Goal: Transaction & Acquisition: Subscribe to service/newsletter

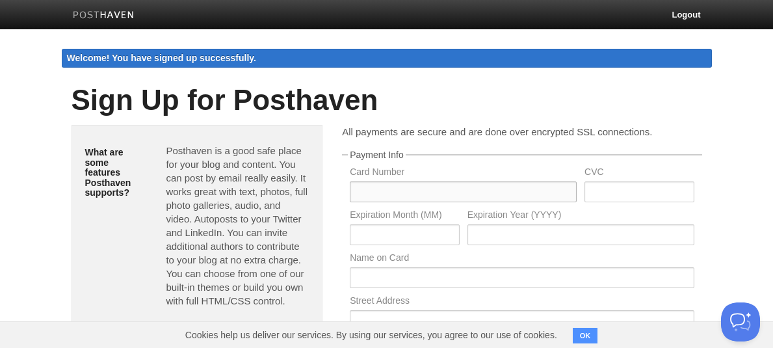
click at [384, 196] on input "text" at bounding box center [463, 191] width 227 height 21
type input "5416781204209383"
click at [364, 240] on input "text" at bounding box center [404, 234] width 109 height 21
type input "12"
click at [480, 238] on input "text" at bounding box center [580, 234] width 227 height 21
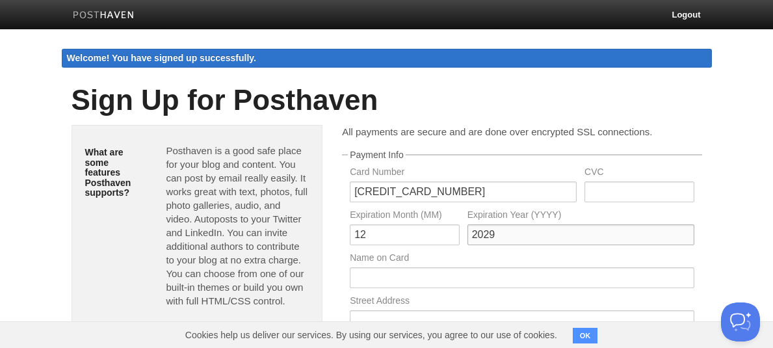
type input "2029"
click at [601, 193] on input "text" at bounding box center [638, 191] width 109 height 21
type input "759"
click at [384, 275] on input "text" at bounding box center [522, 277] width 344 height 21
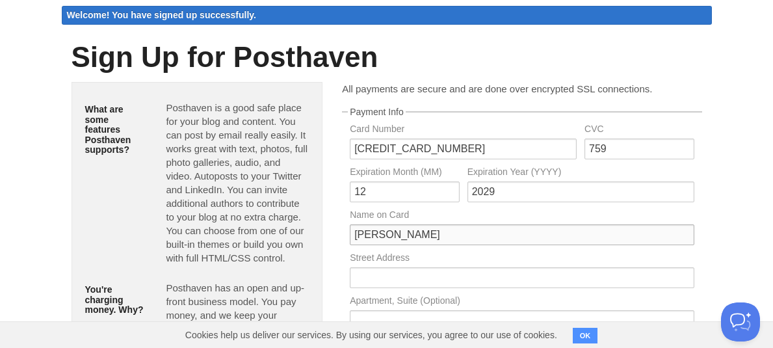
scroll to position [44, 0]
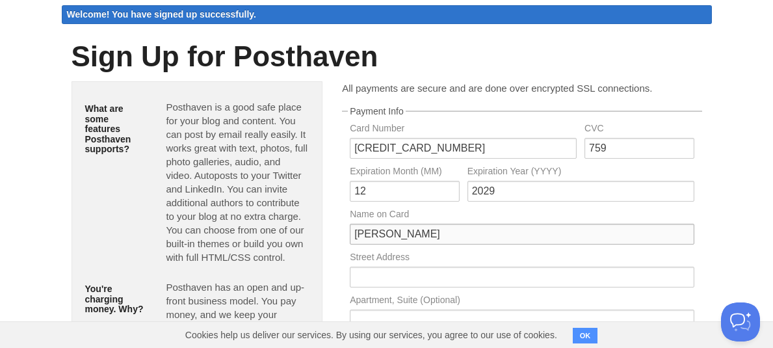
type input "CESAR OLIVARES LEIVA"
click at [381, 280] on input "text" at bounding box center [522, 277] width 344 height 21
type input "LA QUEBRADA 1021"
type input "TEMUCO"
type input "LA ARAUCANIA"
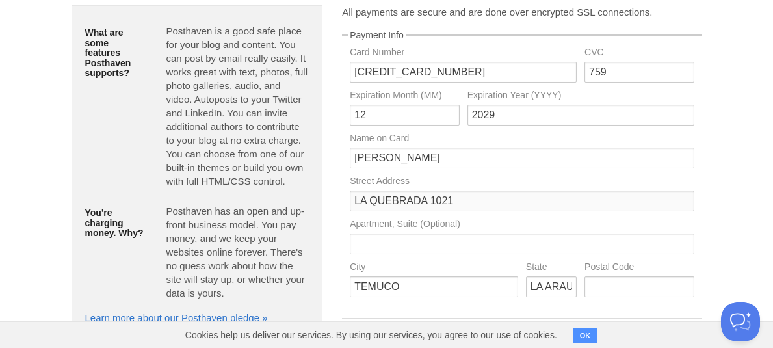
scroll to position [130, 0]
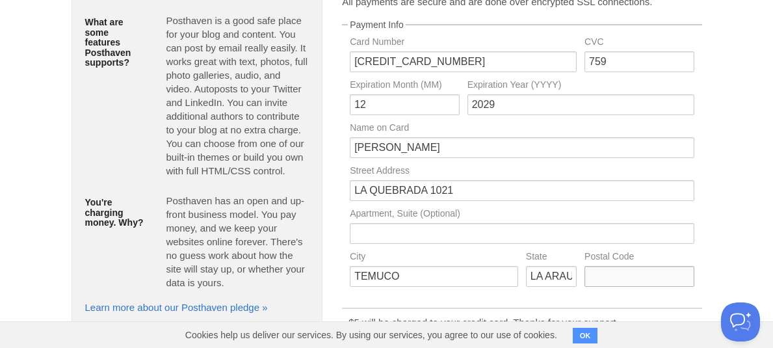
click at [626, 276] on input "text" at bounding box center [638, 276] width 109 height 21
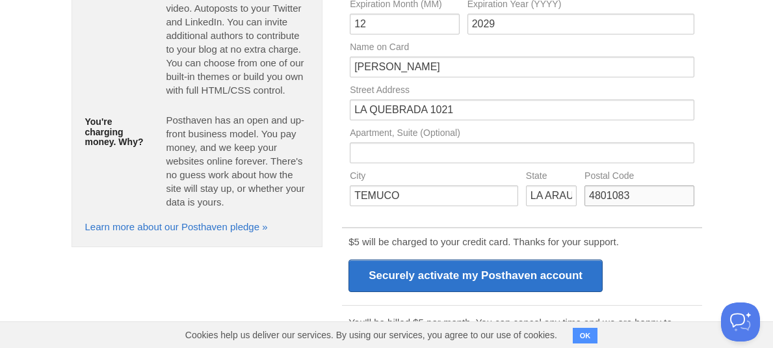
scroll to position [216, 0]
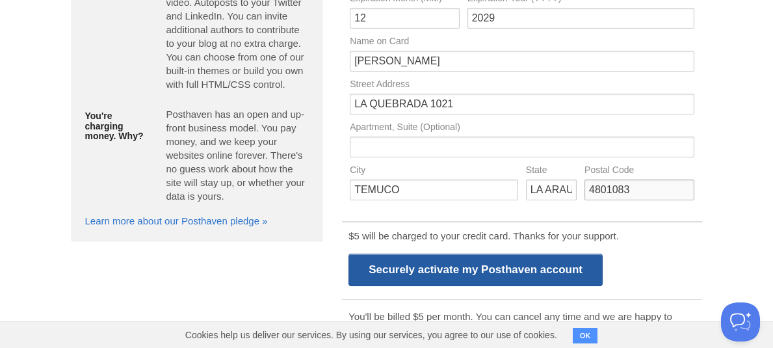
type input "4801083"
click at [531, 268] on input "Securely activate my Posthaven account" at bounding box center [475, 270] width 254 height 33
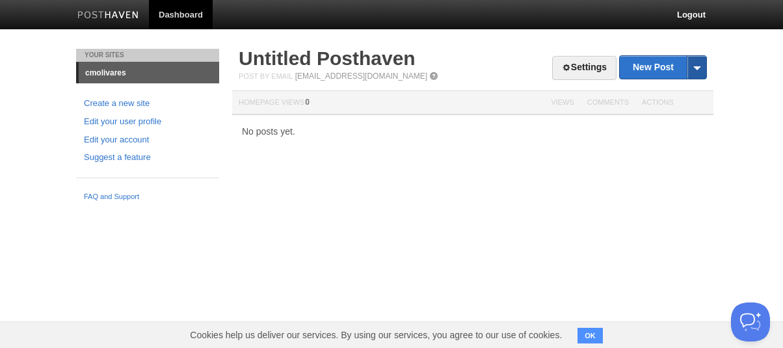
click at [698, 64] on span at bounding box center [697, 67] width 20 height 23
click at [636, 170] on div "Your Sites cmolivares Create a new site Edit your user profile Edit your accoun…" at bounding box center [391, 128] width 650 height 159
click at [180, 12] on link "Dashboard" at bounding box center [181, 14] width 64 height 29
click at [581, 64] on link "Settings" at bounding box center [584, 68] width 64 height 24
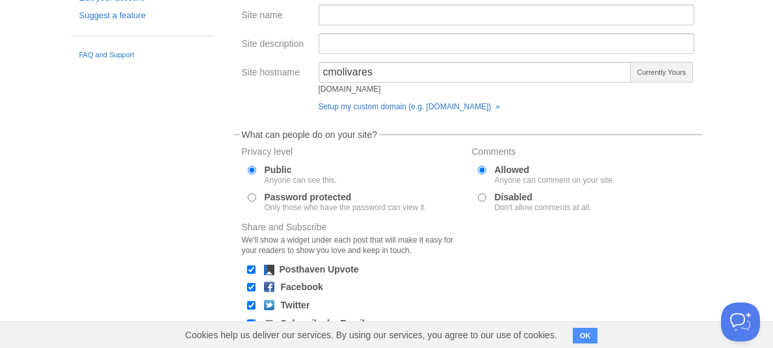
scroll to position [151, 0]
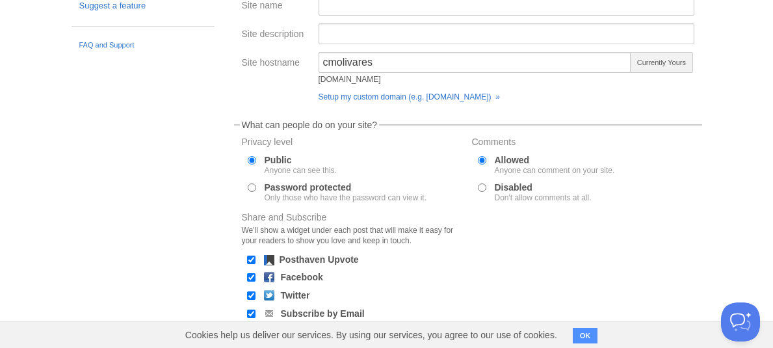
click at [252, 188] on input "Password protected Only those who have the password can view it." at bounding box center [252, 187] width 8 height 8
radio input "true"
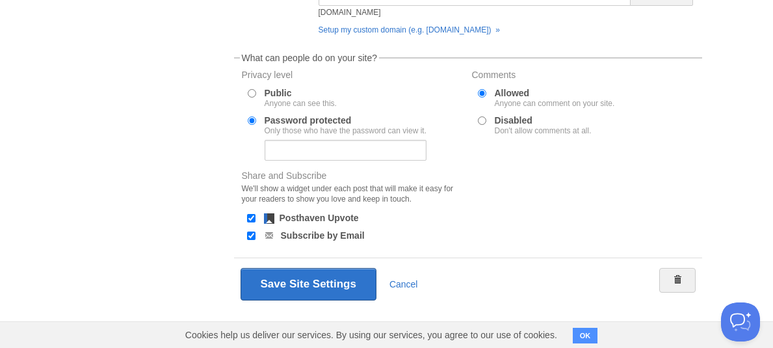
scroll to position [219, 0]
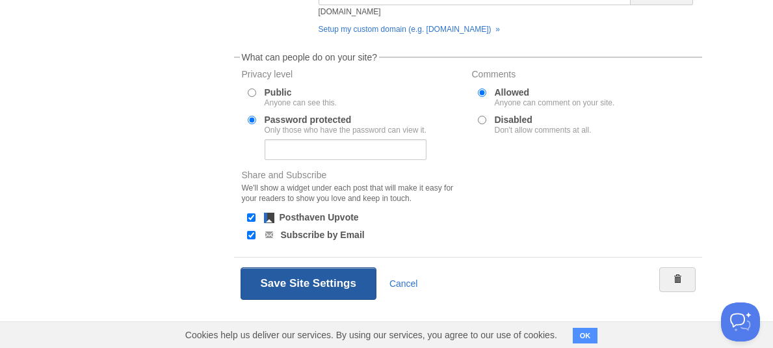
click at [294, 285] on button "Save Site Settings" at bounding box center [309, 283] width 136 height 33
